Goal: Answer question/provide support: Share knowledge or assist other users

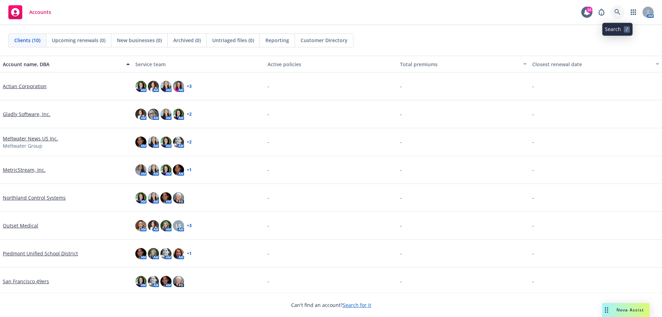
click at [615, 9] on link at bounding box center [618, 12] width 14 height 14
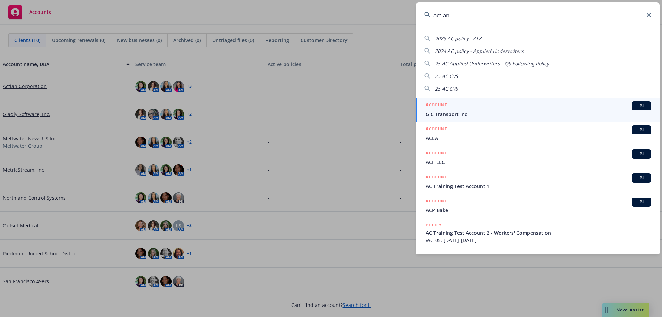
type input "actian"
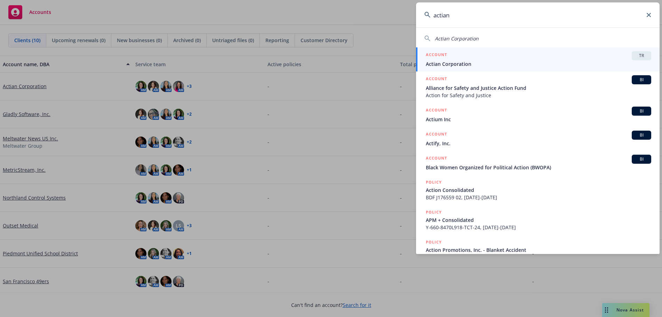
click at [473, 59] on div "ACCOUNT TR" at bounding box center [538, 55] width 225 height 9
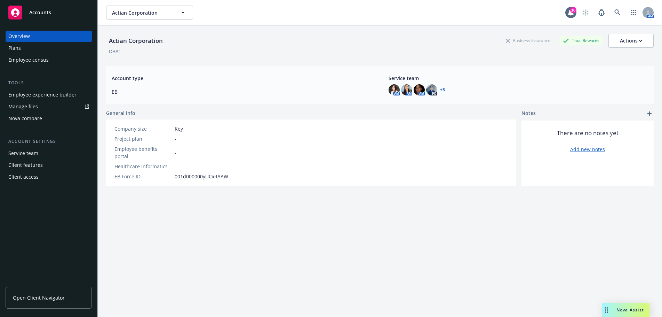
click at [626, 310] on span "Nova Assist" at bounding box center [629, 309] width 27 height 6
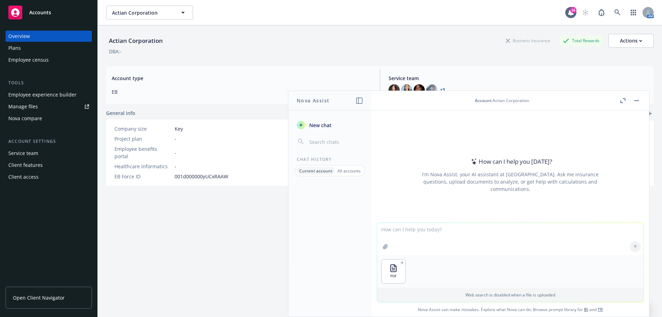
click at [418, 235] on textarea at bounding box center [510, 239] width 266 height 32
click at [575, 236] on textarea "Can you help answer this question using info in the attached PDF" at bounding box center [510, 238] width 266 height 33
paste textarea "We have an employee with a QLE and is planning to enroll in the HDHP plan for h…"
type textarea "Can you help answer this question using info in the attached PDF: We have an em…"
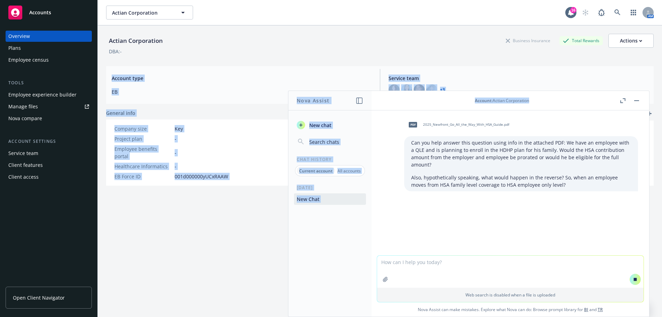
drag, startPoint x: 552, startPoint y: 104, endPoint x: 431, endPoint y: 48, distance: 133.9
click at [431, 48] on body "Accounts Overview Plans Employee census Tools Employee experience builder Manag…" at bounding box center [331, 158] width 662 height 317
click at [551, 100] on div "Account : Actian Corporation" at bounding box center [501, 100] width 233 height 6
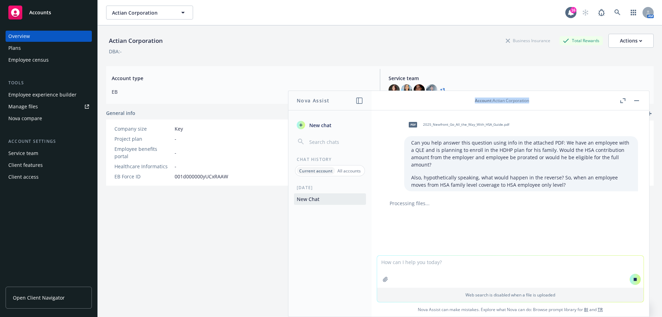
drag, startPoint x: 560, startPoint y: 100, endPoint x: 438, endPoint y: 92, distance: 121.7
click at [404, 94] on header "Account : Actian Corporation" at bounding box center [511, 100] width 278 height 19
click at [634, 280] on icon at bounding box center [635, 279] width 5 height 5
click at [464, 232] on div "pdf 2025_Newfront_Go_All_the_Way_With_HSA_Guide.pdf Can you help answer this qu…" at bounding box center [511, 182] width 278 height 145
click at [311, 204] on button "HSA Contribution Proration for QLE and Coverage Changes" at bounding box center [330, 206] width 72 height 26
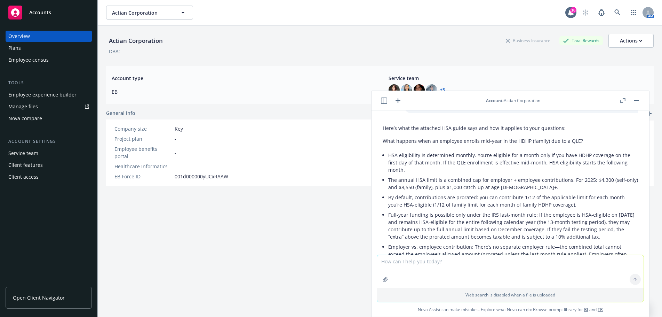
scroll to position [82, 0]
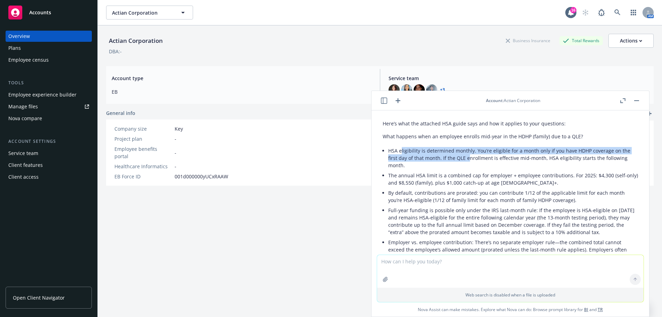
drag, startPoint x: 416, startPoint y: 150, endPoint x: 468, endPoint y: 158, distance: 52.3
click at [468, 158] on li "HSA eligibility is determined monthly. You’re eligible for a month only if you …" at bounding box center [513, 157] width 250 height 25
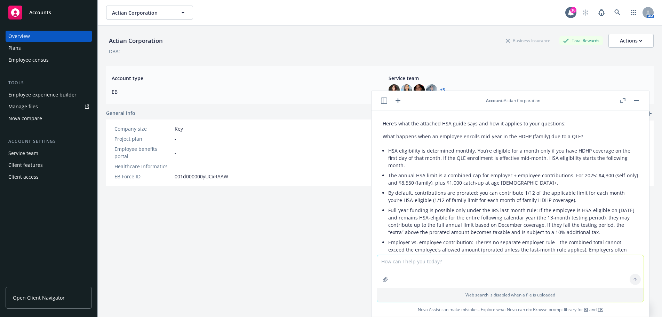
click at [488, 165] on li "HSA eligibility is determined monthly. You’re eligible for a month only if you …" at bounding box center [513, 157] width 250 height 25
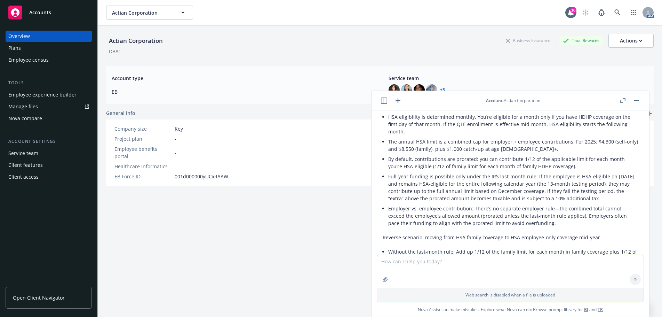
scroll to position [117, 0]
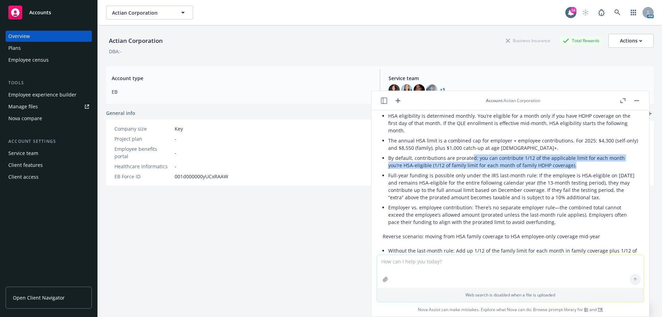
drag, startPoint x: 472, startPoint y: 158, endPoint x: 578, endPoint y: 168, distance: 105.9
click at [578, 168] on li "By default, contributions are prorated: you can contribute 1/12 of the applicab…" at bounding box center [513, 161] width 250 height 17
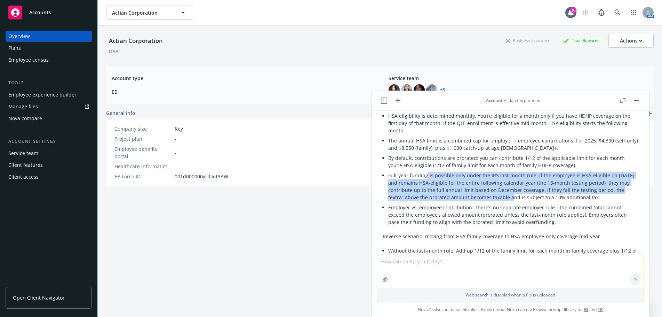
drag, startPoint x: 427, startPoint y: 177, endPoint x: 545, endPoint y: 199, distance: 120.7
click at [545, 199] on li "Full-year funding is possible only under the IRS last-month rule: If the employ…" at bounding box center [513, 186] width 250 height 32
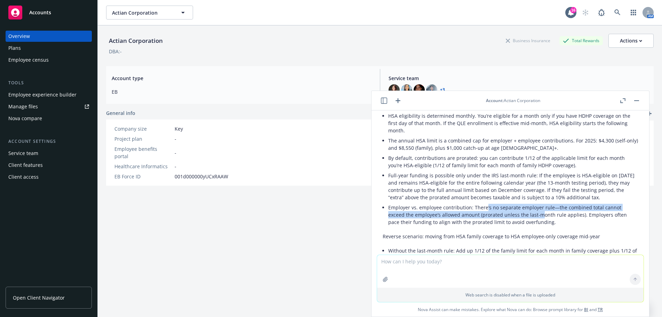
drag, startPoint x: 485, startPoint y: 215, endPoint x: 539, endPoint y: 220, distance: 53.4
click at [539, 220] on li "Employer vs. employee contribution: There’s no separate employer rule—the combi…" at bounding box center [513, 214] width 250 height 25
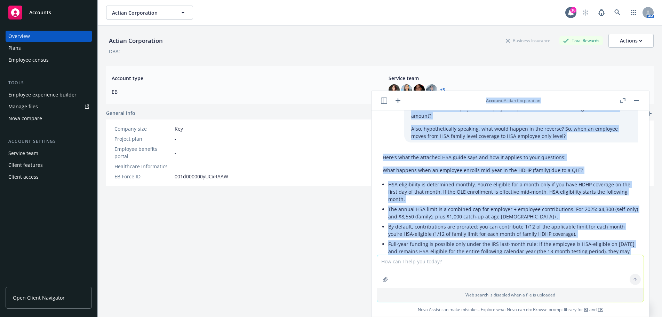
scroll to position [0, 0]
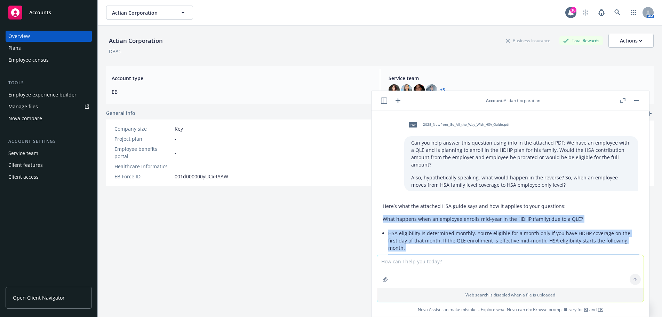
drag, startPoint x: 490, startPoint y: 207, endPoint x: 379, endPoint y: 223, distance: 112.1
copy div "Lore ipsumdo sita co adipisci elitsed doe-temp in utl ETDO (magnaa) eni ad m VE…"
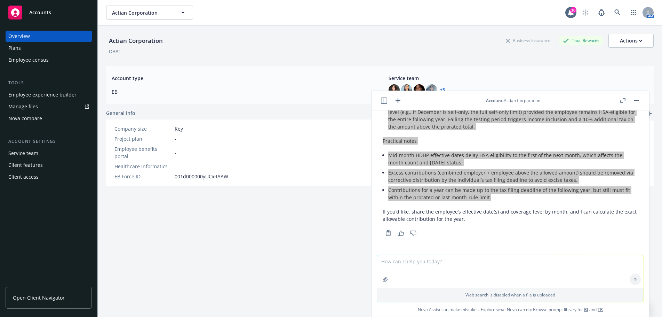
scroll to position [295, 0]
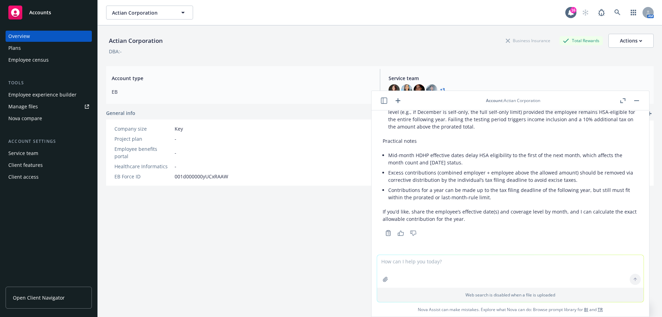
click at [462, 262] on textarea at bounding box center [510, 271] width 266 height 33
type textarea "10/1"
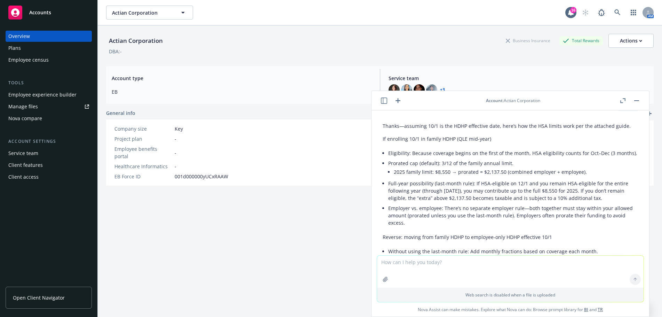
scroll to position [440, 0]
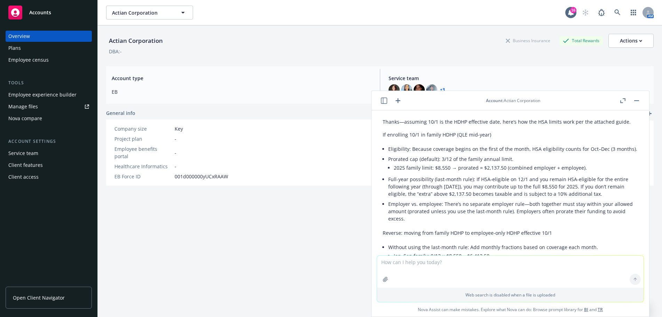
click at [397, 138] on p "If enrolling 10/1 in family HDHP (QLE mid-year)" at bounding box center [510, 134] width 255 height 7
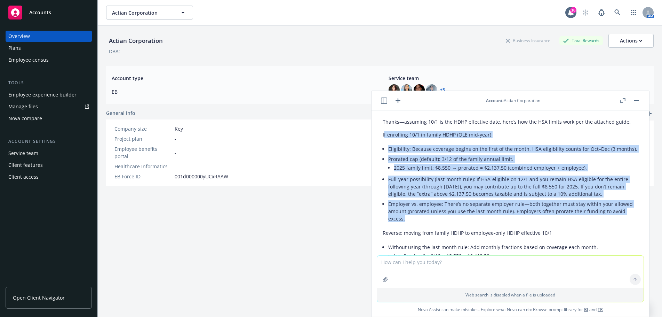
drag, startPoint x: 384, startPoint y: 141, endPoint x: 533, endPoint y: 232, distance: 173.9
click at [533, 232] on div "Thanks—assuming 10/1 is the HDHP effective date, here’s how the HSA limits work…" at bounding box center [510, 262] width 255 height 295
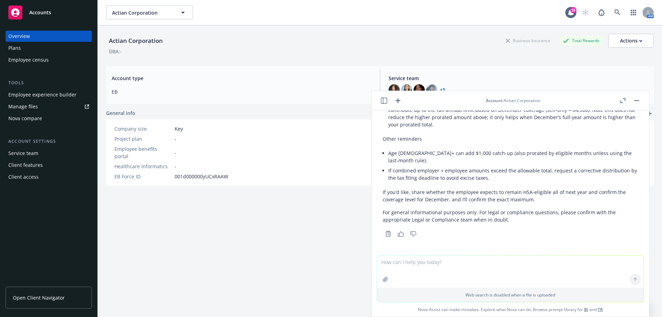
scroll to position [632, 0]
